Goal: Use online tool/utility: Utilize a website feature to perform a specific function

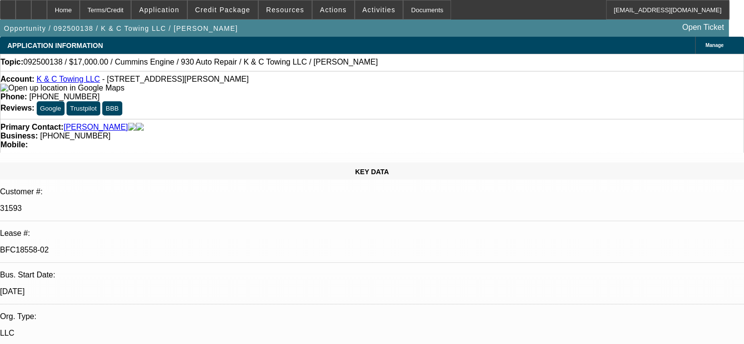
select select "0"
select select "2"
select select "0"
select select "6"
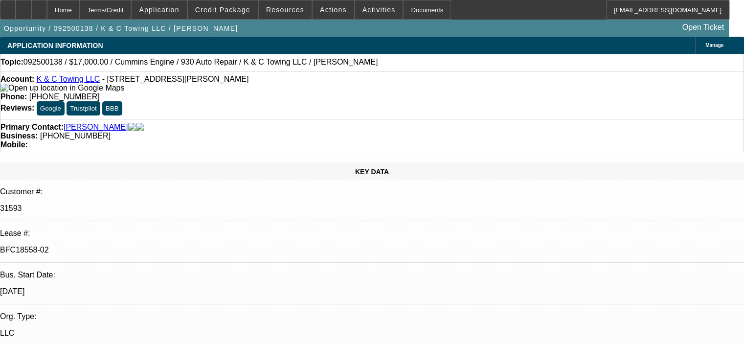
select select "0"
select select "2"
select select "0"
select select "6"
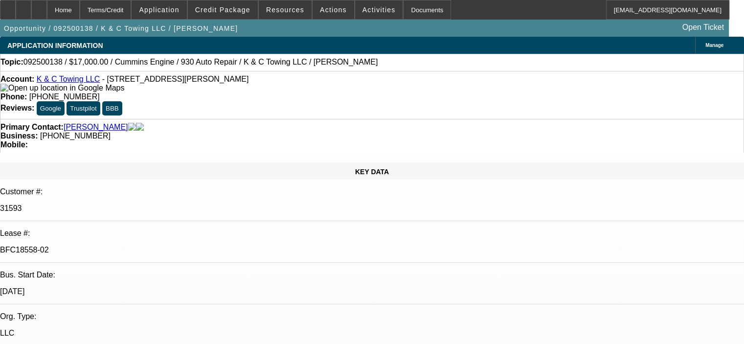
select select "0"
select select "2"
select select "0"
select select "6"
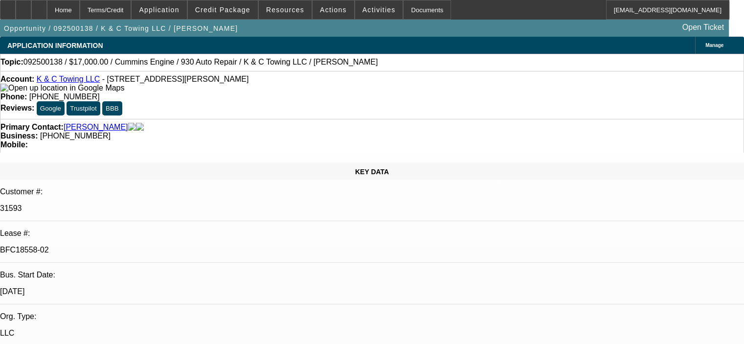
select select "0"
select select "2"
select select "0"
select select "6"
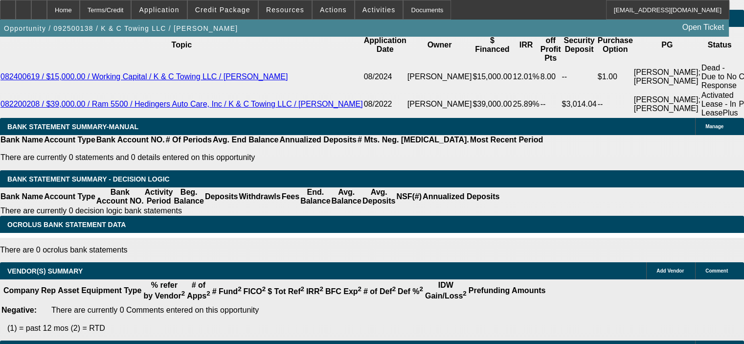
scroll to position [1921, 0]
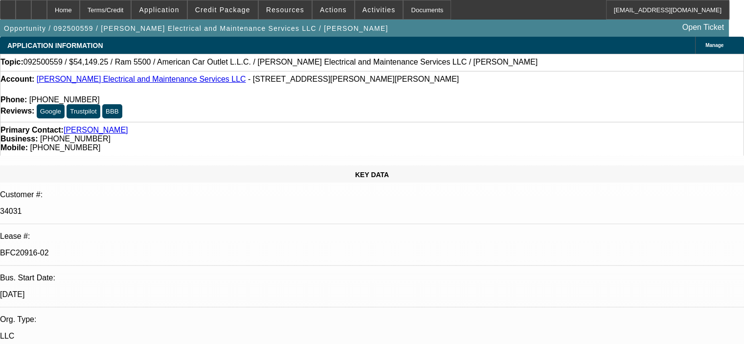
select select "0"
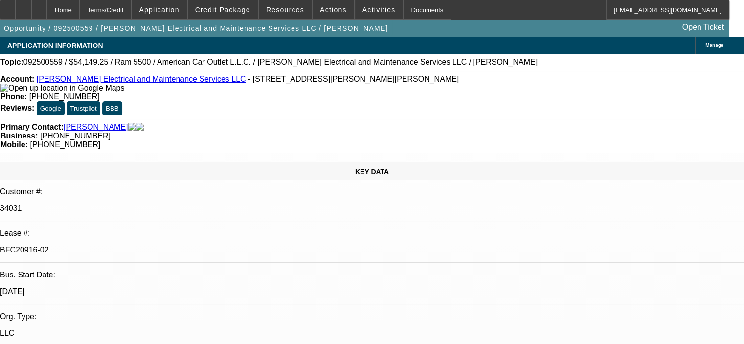
select select "2"
select select "0"
select select "6"
select select "0"
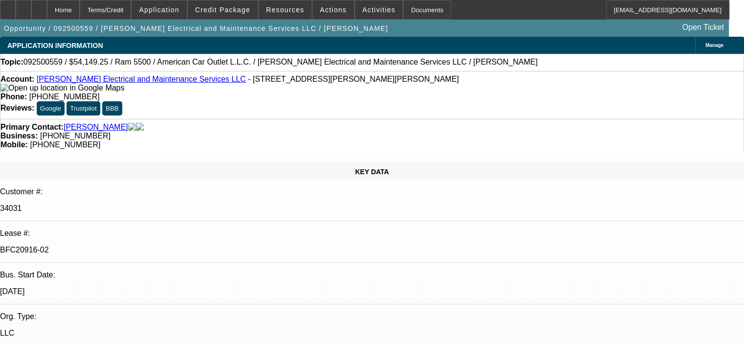
select select "2"
select select "0"
select select "6"
select select "0"
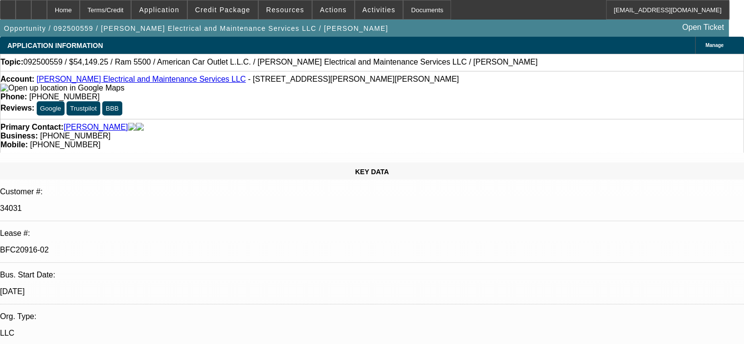
select select "2"
select select "0"
select select "6"
select select "0.1"
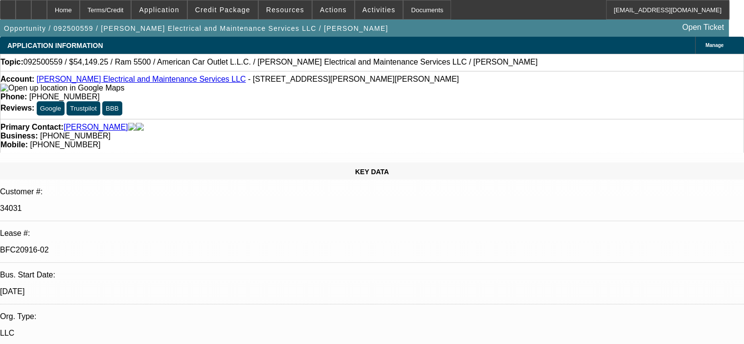
select select "2"
select select "0"
select select "6"
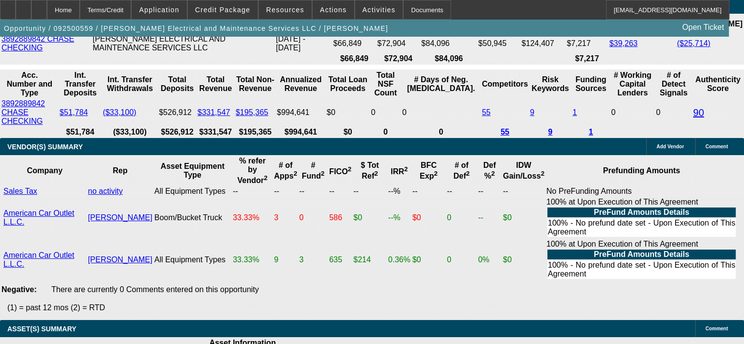
scroll to position [2087, 0]
